Goal: Transaction & Acquisition: Purchase product/service

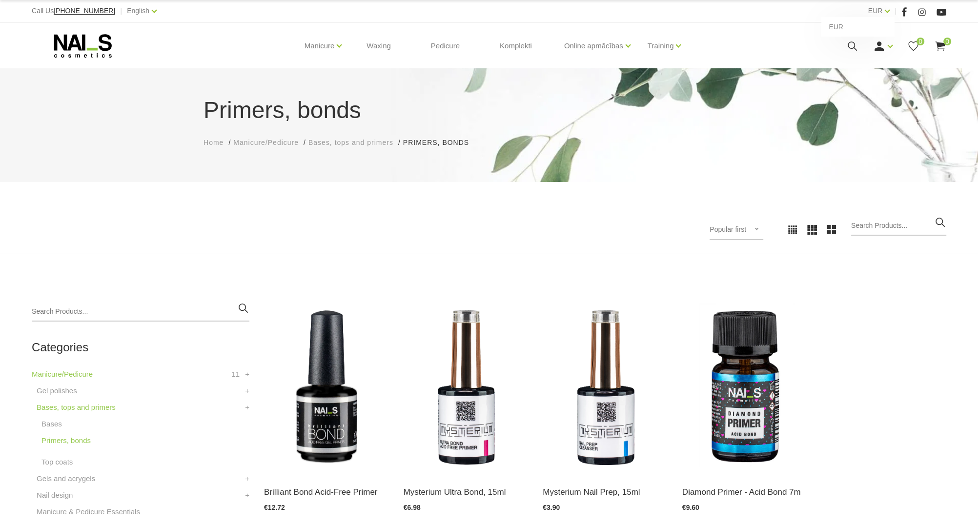
click at [887, 14] on div "EUR EUR" at bounding box center [880, 11] width 22 height 12
click at [880, 13] on link "EUR" at bounding box center [876, 11] width 15 height 12
click at [883, 11] on link "EUR" at bounding box center [876, 11] width 15 height 12
click at [883, 11] on div "EUR EUR" at bounding box center [880, 11] width 22 height 12
drag, startPoint x: 860, startPoint y: 26, endPoint x: 716, endPoint y: 23, distance: 144.6
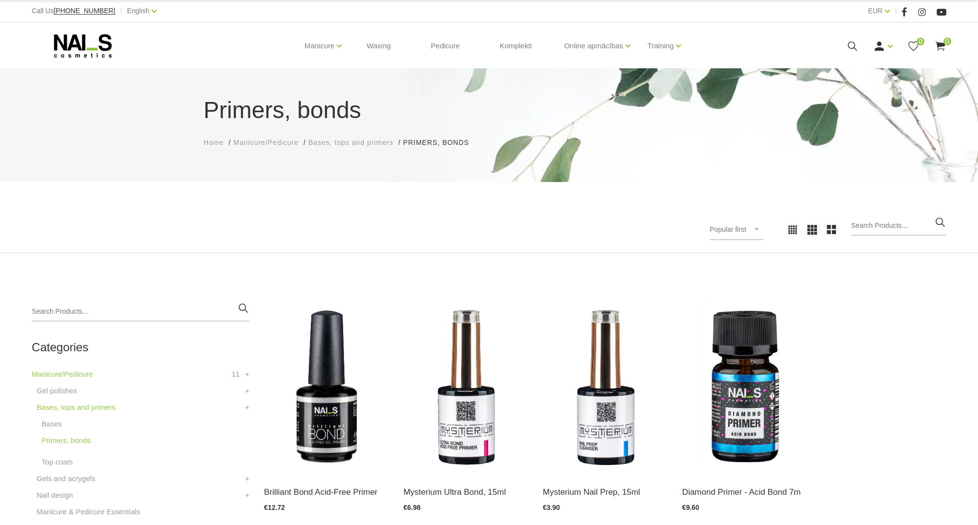
click at [859, 27] on div "Manicure Gel polishes Bases, tops and primers Gels and acrygels Nail design Man…" at bounding box center [489, 45] width 915 height 47
click at [87, 53] on use at bounding box center [83, 45] width 58 height 23
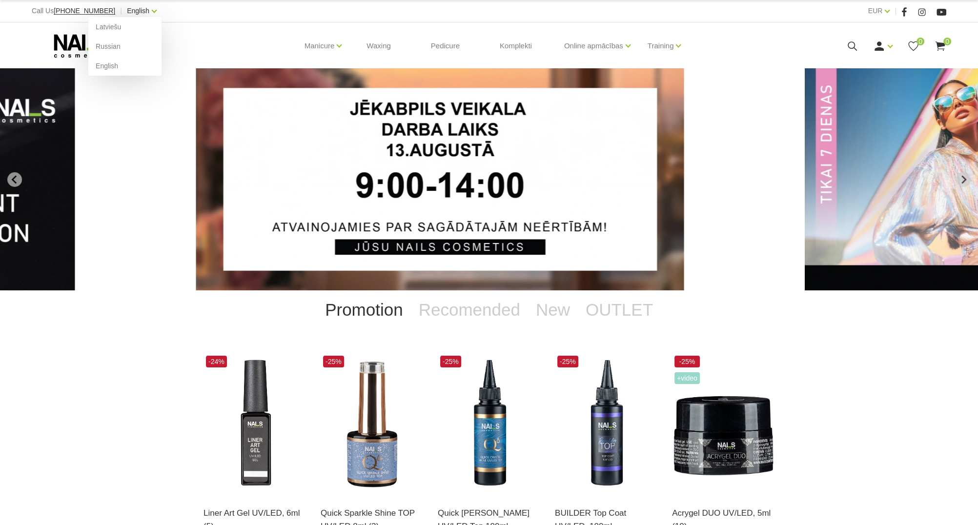
click at [130, 13] on link "English" at bounding box center [138, 11] width 22 height 12
click at [103, 27] on link "Latviešu" at bounding box center [124, 27] width 73 height 20
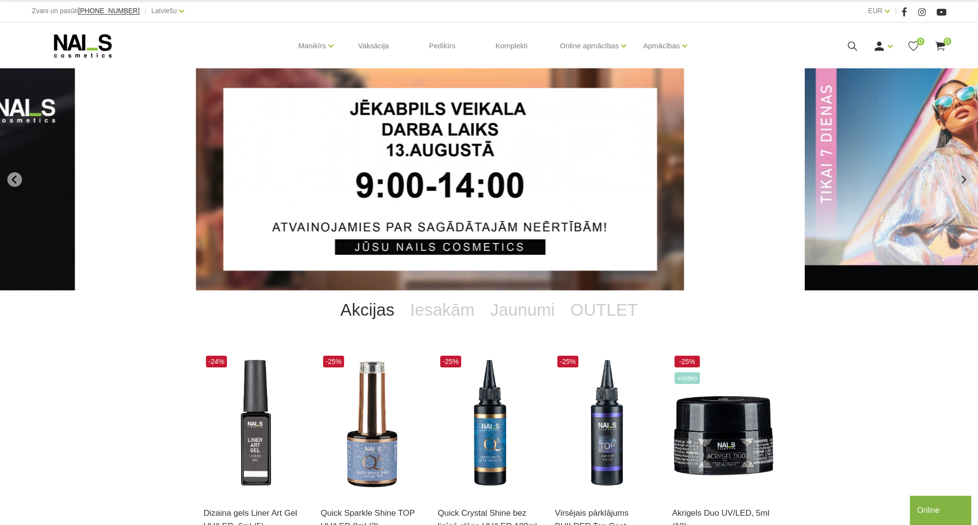
click at [228, 34] on ul "Manikīrs Gēllakas Bāzes, topi un praimeri Geli un akrigeli Nagu dizains [GEOGRA…" at bounding box center [489, 45] width 549 height 47
click at [848, 47] on icon at bounding box center [853, 46] width 12 height 12
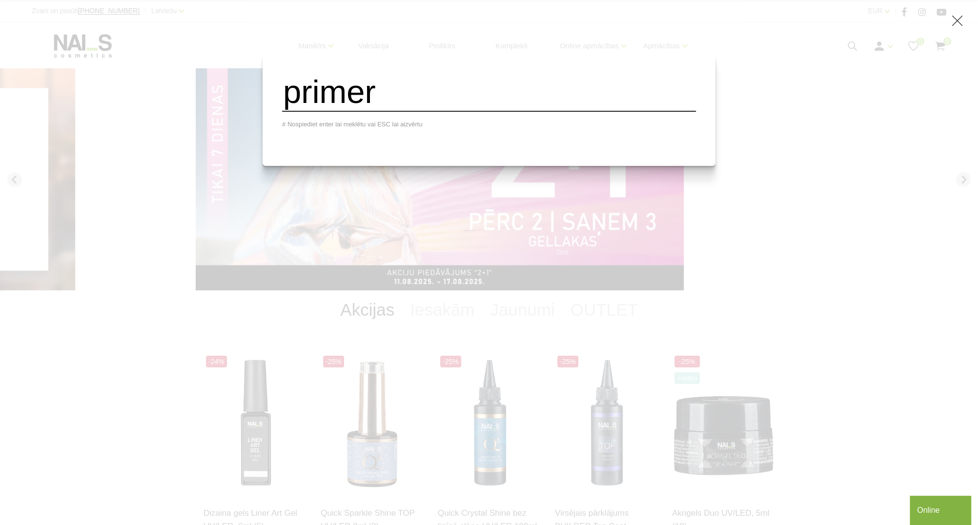
type input "primer"
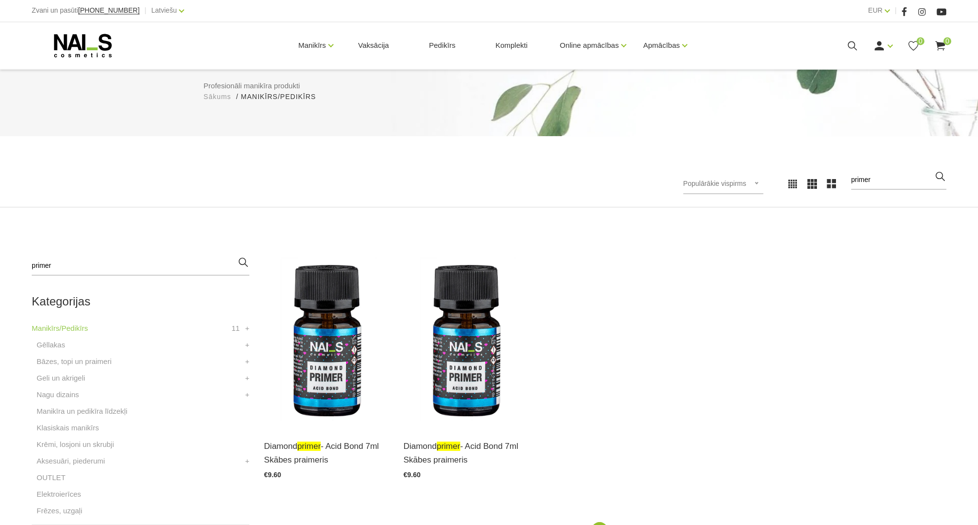
scroll to position [101, 0]
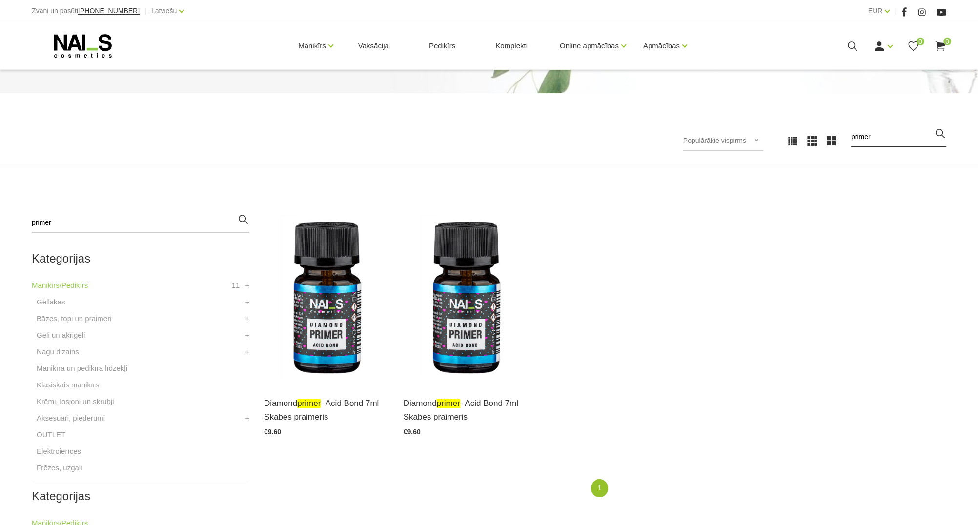
drag, startPoint x: 903, startPoint y: 142, endPoint x: 681, endPoint y: 133, distance: 222.4
click at [852, 133] on input "primer" at bounding box center [899, 137] width 95 height 20
type input "bond"
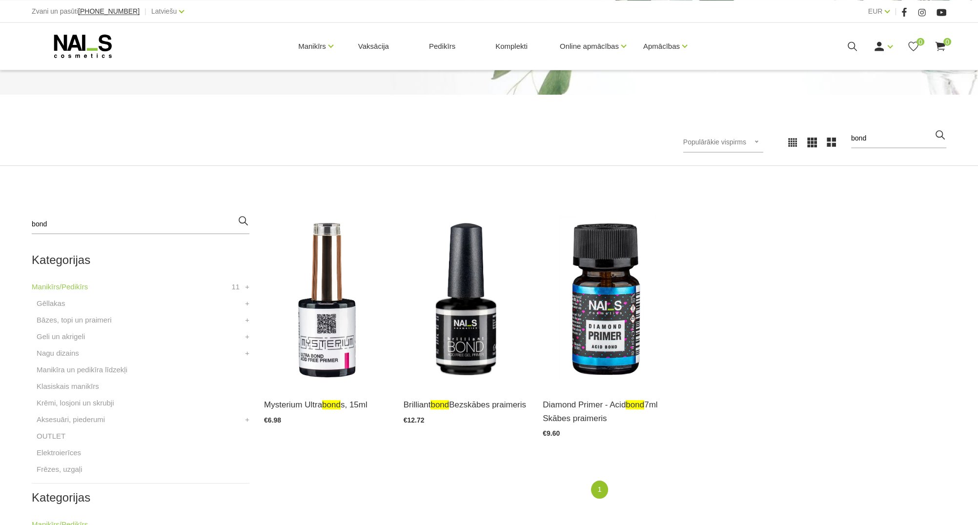
scroll to position [101, 0]
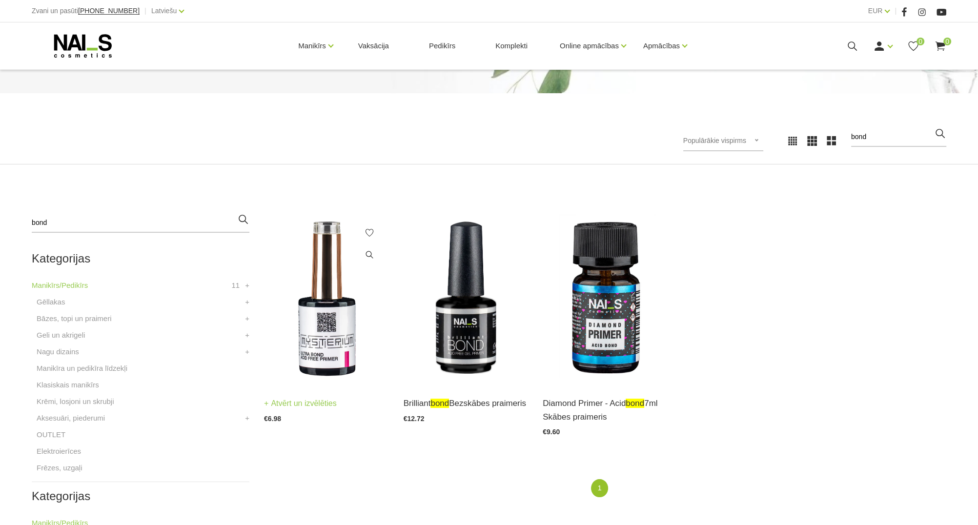
click at [305, 308] on img at bounding box center [326, 298] width 125 height 171
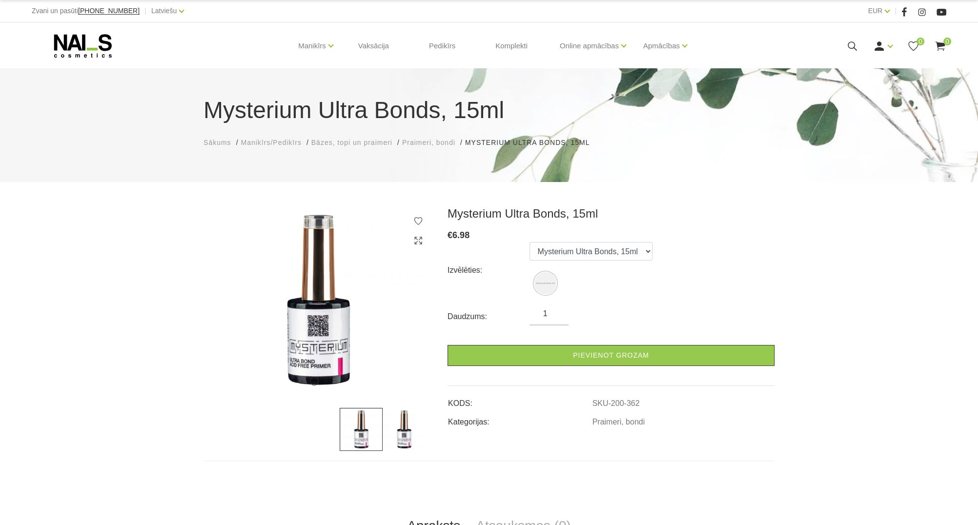
click at [434, 433] on div "1 2" at bounding box center [318, 329] width 244 height 245
click at [530, 242] on select "Mysterium Ultra Bonds, 15ml" at bounding box center [591, 251] width 123 height 19
drag, startPoint x: 633, startPoint y: 255, endPoint x: 419, endPoint y: 260, distance: 213.4
click at [680, 256] on div "Izvēlēties: Mysterium Ultra Bonds, 15ml" at bounding box center [611, 270] width 327 height 56
click at [328, 347] on img at bounding box center [318, 300] width 229 height 187
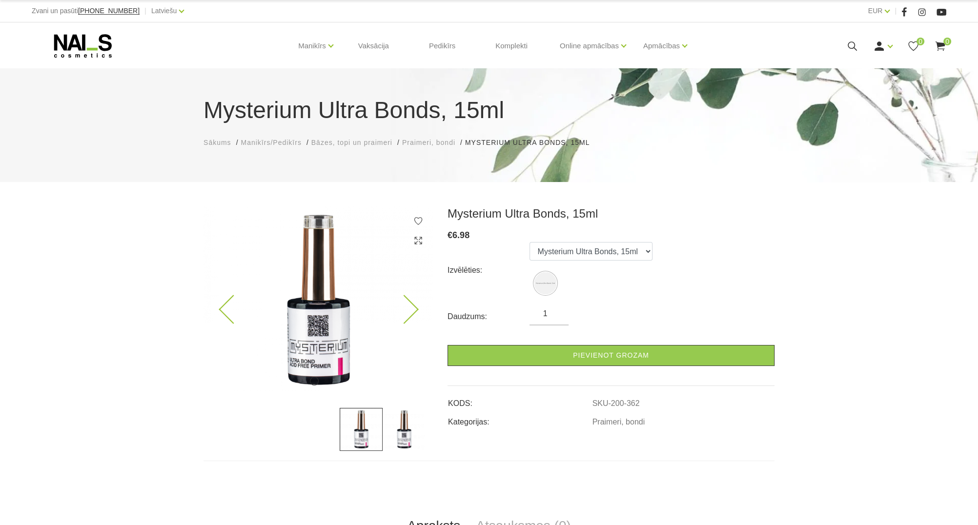
click at [409, 314] on icon at bounding box center [404, 309] width 29 height 29
click at [402, 307] on icon at bounding box center [404, 309] width 29 height 29
click at [782, 244] on div "Mysterium Ultra Bonds, 15ml € 6.98 Izvēlēties: Mysterium Ultra Bonds, 15ml Daud…" at bounding box center [611, 329] width 342 height 245
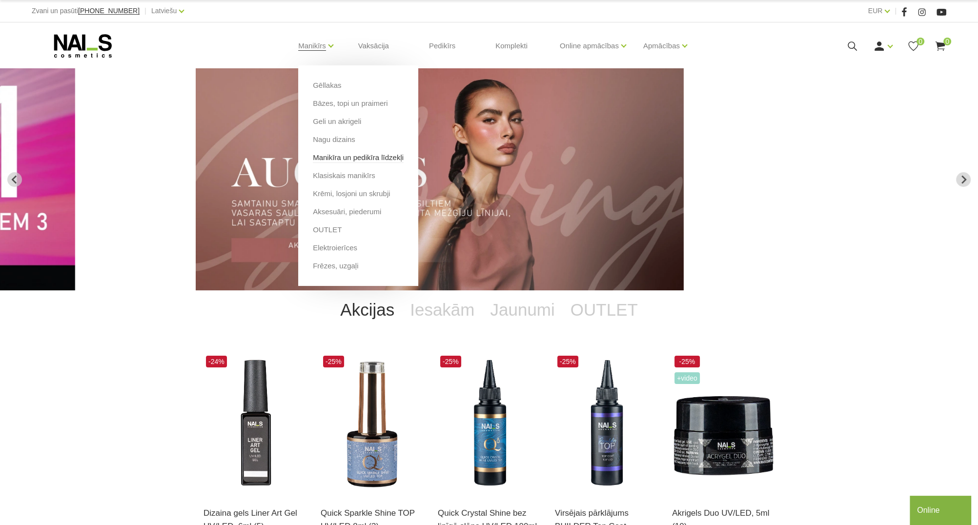
click at [351, 163] on link "Manikīra un pedikīra līdzekļi" at bounding box center [358, 157] width 91 height 11
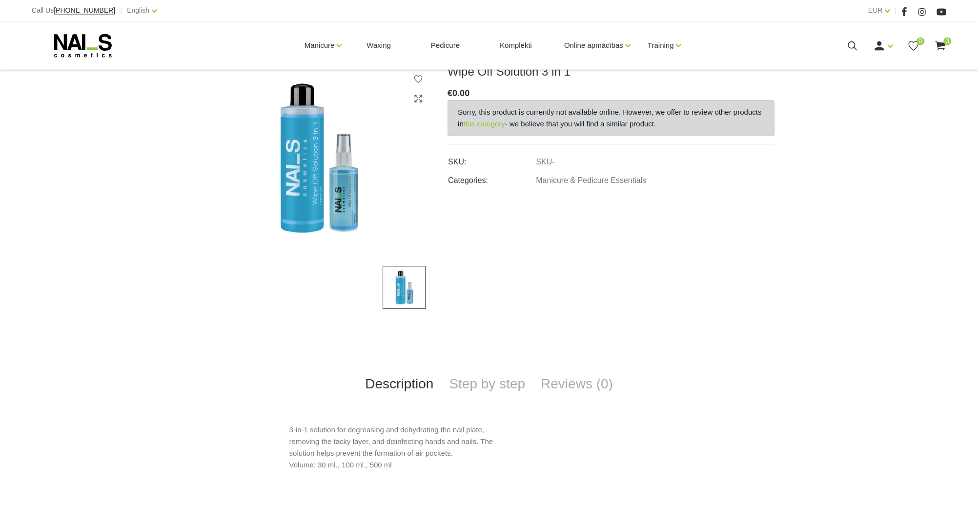
scroll to position [252, 0]
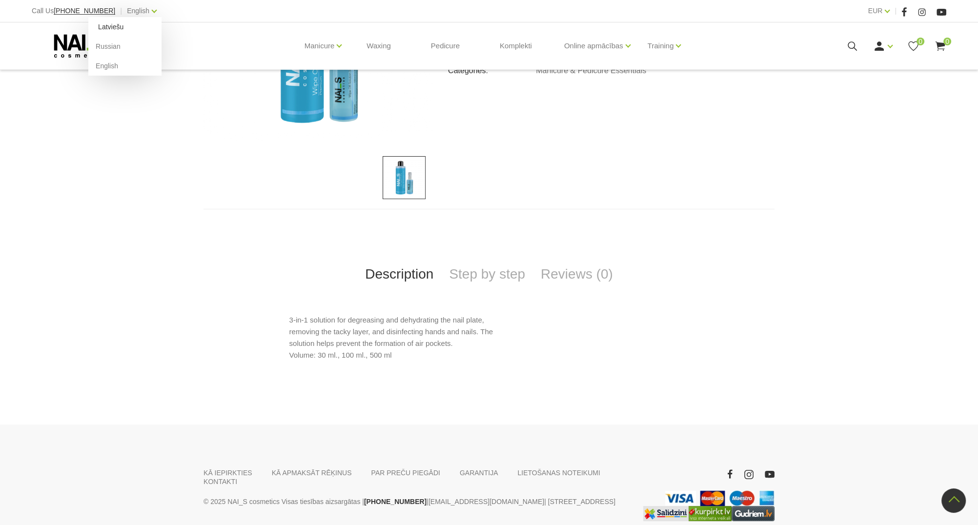
drag, startPoint x: 135, startPoint y: 8, endPoint x: 123, endPoint y: 30, distance: 25.6
click at [135, 9] on div "English Latviešu Russian English" at bounding box center [142, 11] width 30 height 12
click at [88, 24] on link "Latviešu" at bounding box center [124, 27] width 73 height 20
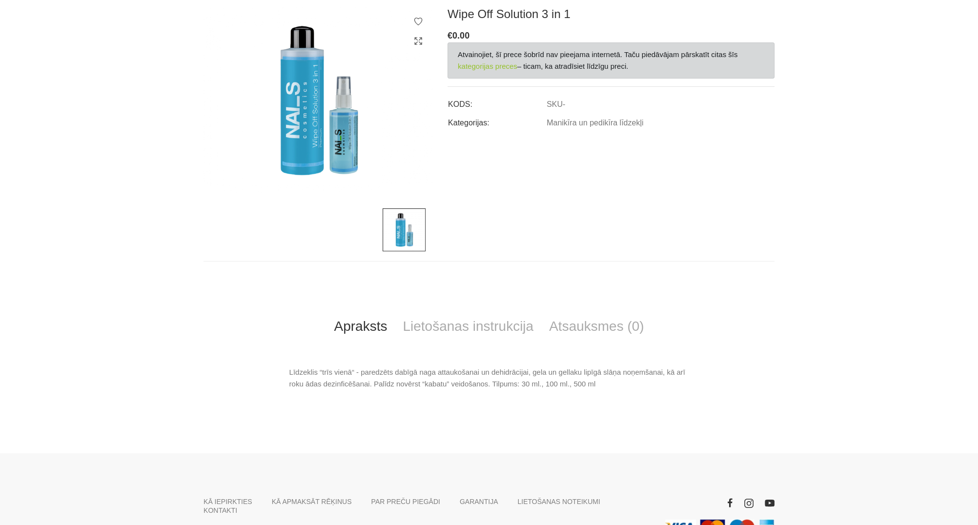
scroll to position [201, 0]
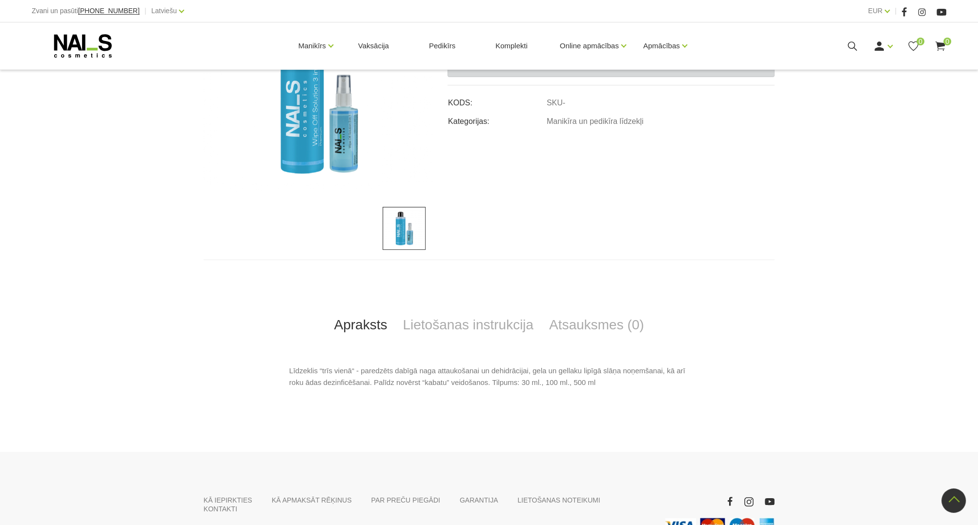
drag, startPoint x: 561, startPoint y: 413, endPoint x: 507, endPoint y: 356, distance: 78.1
click at [561, 324] on html "Zvani un pasūti [PHONE_NUMBER] | Latviešu Latviešu Russian English EUR EUR | Ma…" at bounding box center [489, 61] width 978 height 525
click at [472, 326] on link "Lietošanas instrukcija" at bounding box center [468, 325] width 146 height 32
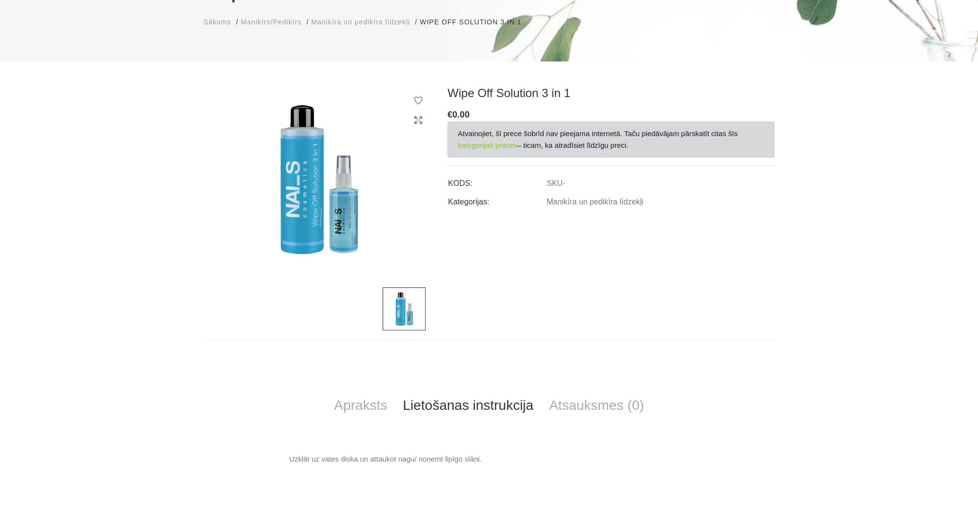
scroll to position [151, 0]
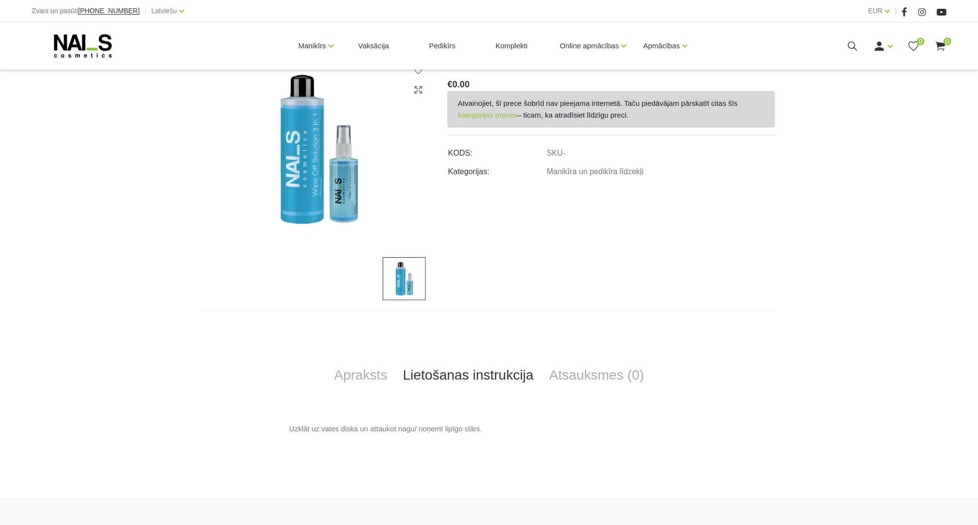
click at [697, 383] on div "Apraksts Lietošanas instrukcija Atsauksmes (0)" at bounding box center [489, 375] width 571 height 32
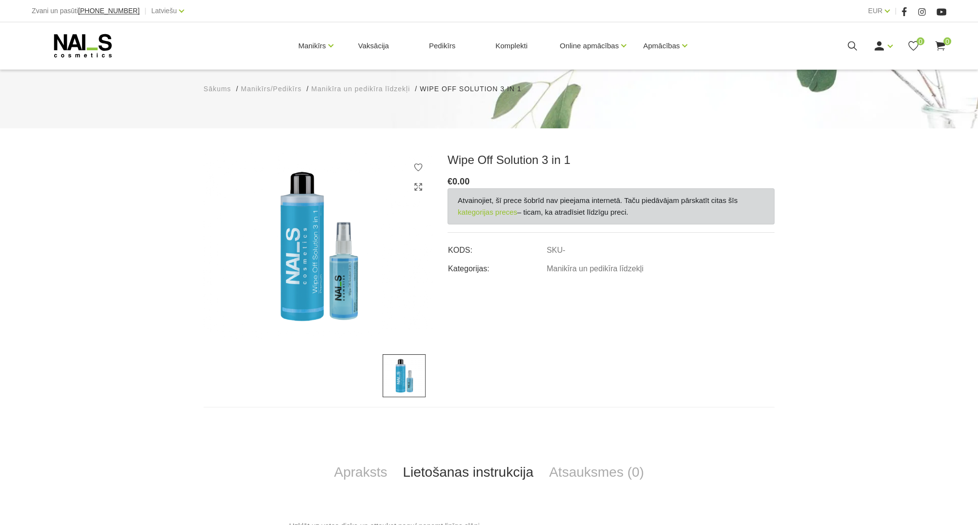
scroll to position [0, 0]
